Goal: Information Seeking & Learning: Learn about a topic

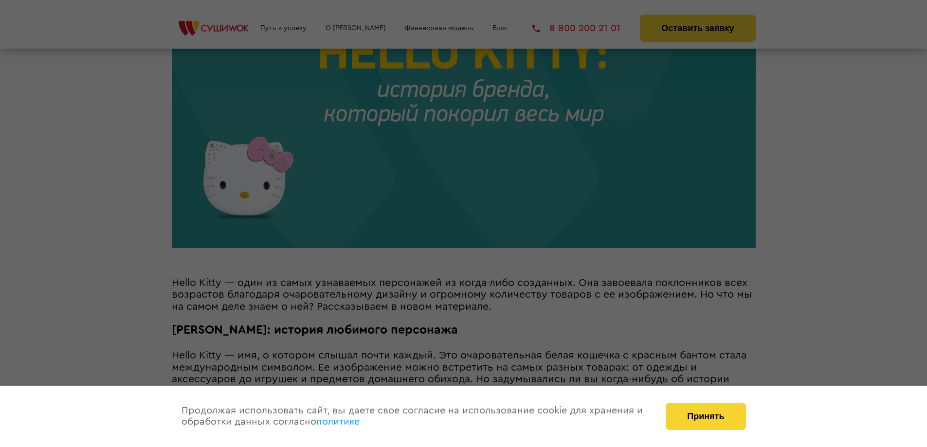
scroll to position [292, 0]
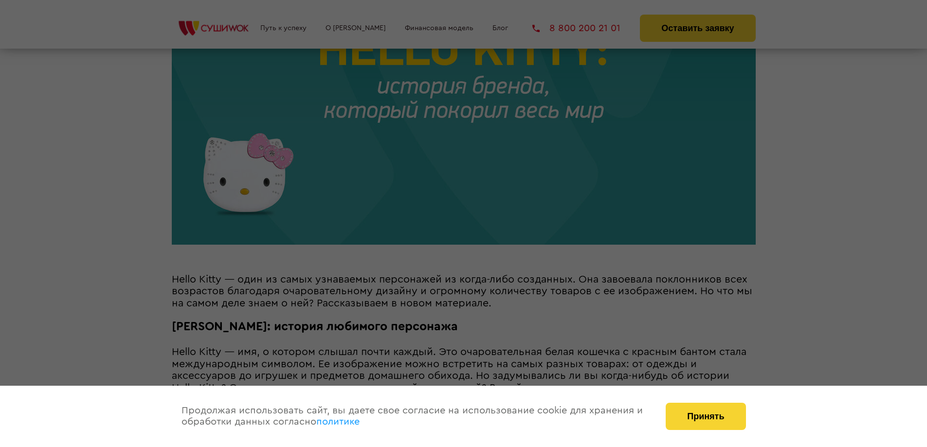
click at [755, 207] on div at bounding box center [463, 223] width 927 height 447
click at [689, 413] on button "Принять" at bounding box center [706, 416] width 80 height 27
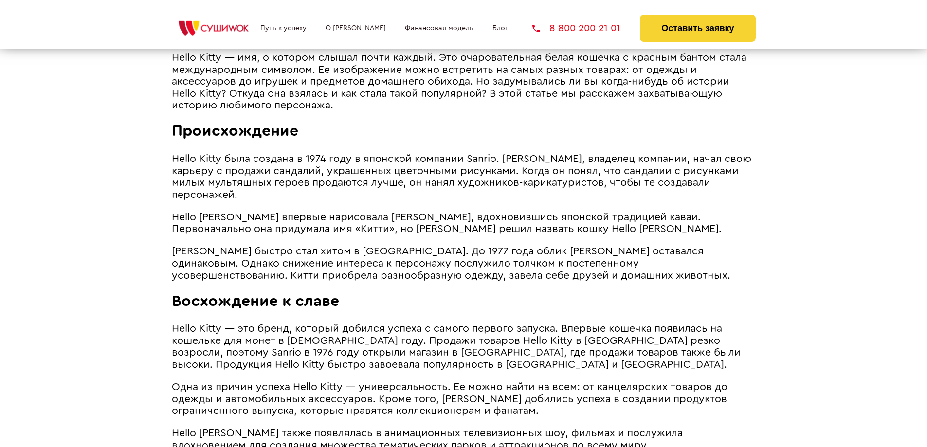
scroll to position [616, 0]
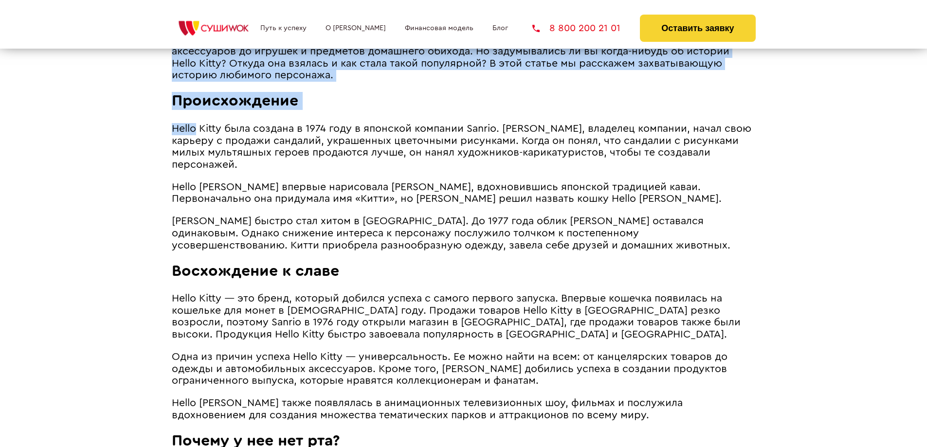
drag, startPoint x: 168, startPoint y: 143, endPoint x: 194, endPoint y: 143, distance: 26.3
click at [194, 143] on span "Hello Kitty была создана в 1974 году в японской компании Sanrio. [PERSON_NAME],…" at bounding box center [461, 147] width 579 height 46
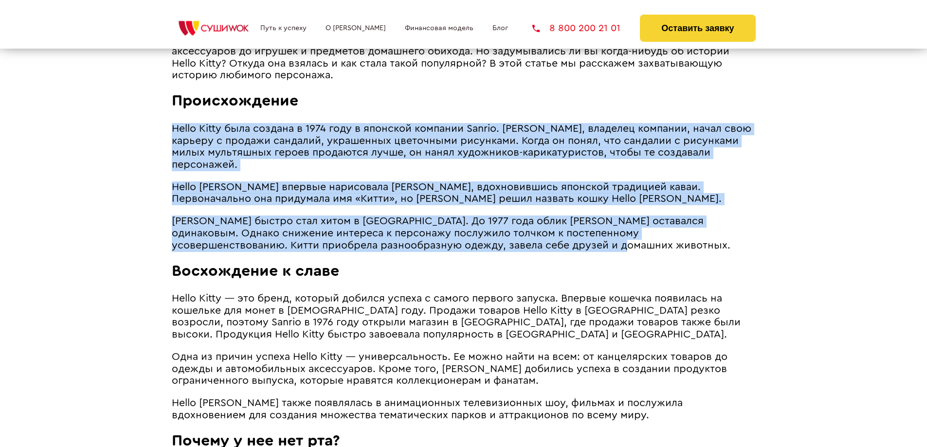
drag, startPoint x: 174, startPoint y: 141, endPoint x: 522, endPoint y: 257, distance: 366.3
click at [522, 257] on article "Hello Kitty — один из самых узнаваемых персонажей из когда-либо созданных. Она …" at bounding box center [464, 435] width 584 height 972
copy article "Lorem Ipsum dolo sitamet c 9084 adip e seddoeiu temporin Utlabo. Etdolor Magna,…"
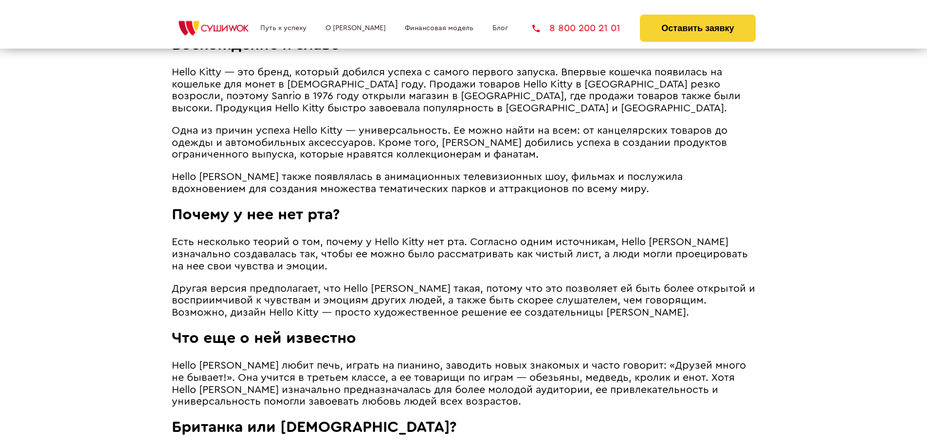
scroll to position [843, 0]
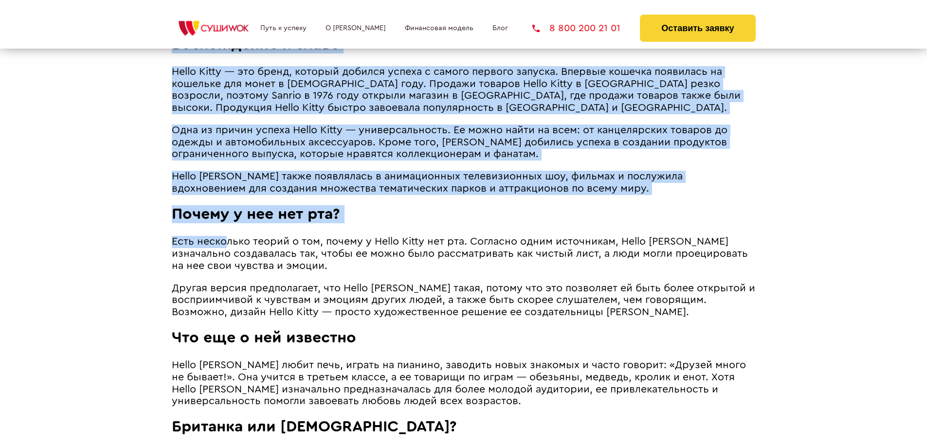
drag, startPoint x: 164, startPoint y: 254, endPoint x: 226, endPoint y: 256, distance: 61.3
click at [226, 256] on span "Есть несколько теорий о том, почему у Hello Kitty нет рта. Согласно одним источ…" at bounding box center [460, 253] width 576 height 34
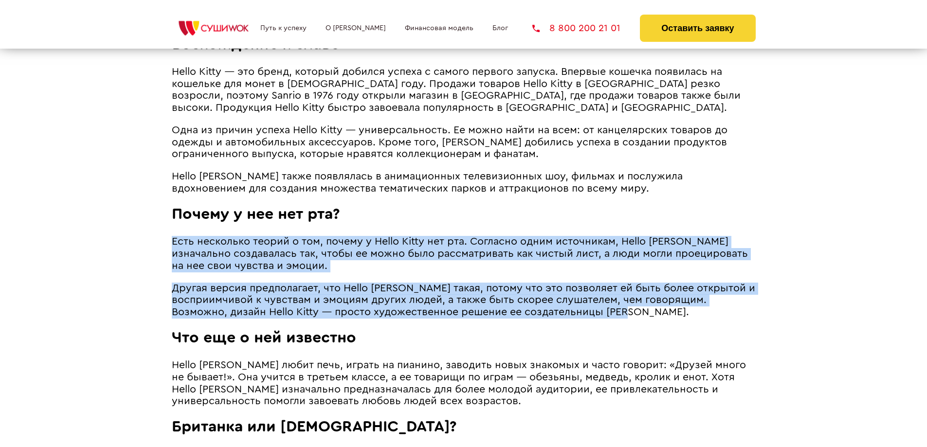
drag, startPoint x: 174, startPoint y: 254, endPoint x: 681, endPoint y: 324, distance: 511.7
click at [681, 324] on article "Hello Kitty — один из самых узнаваемых персонажей из когда-либо созданных. Она …" at bounding box center [464, 209] width 584 height 972
copy article "Есть несколько теорий о том, почему у Hello Kitty нет рта. Согласно одним источ…"
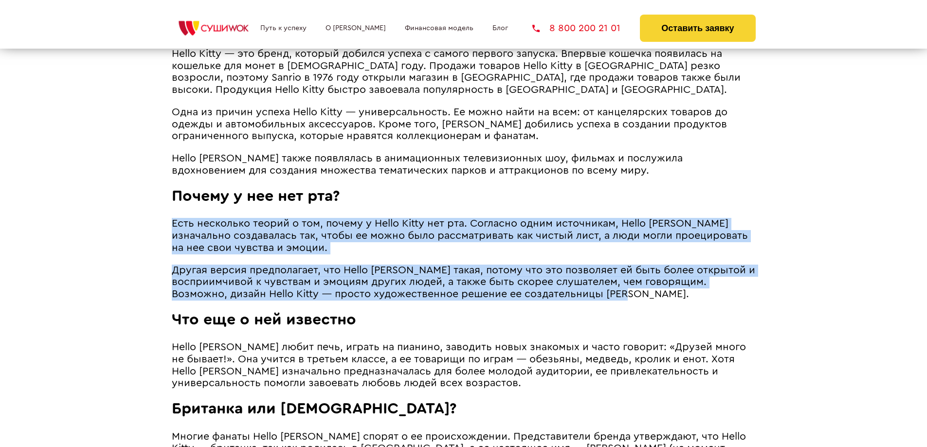
scroll to position [940, 0]
